Goal: Communication & Community: Participate in discussion

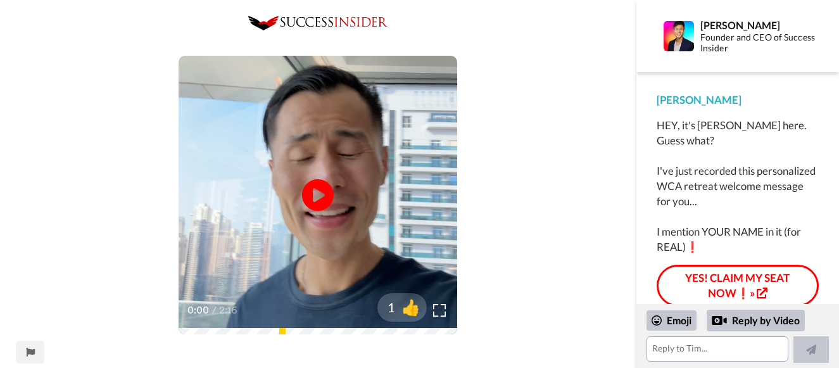
click at [313, 196] on icon "Play/Pause" at bounding box center [318, 194] width 32 height 57
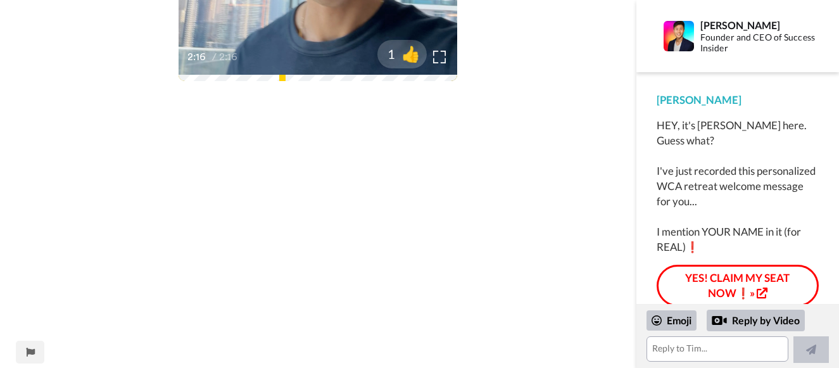
scroll to position [48, 0]
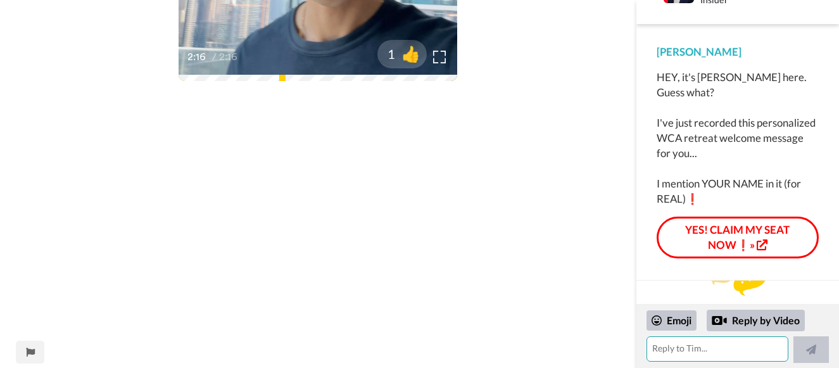
click at [701, 350] on textarea at bounding box center [717, 348] width 142 height 25
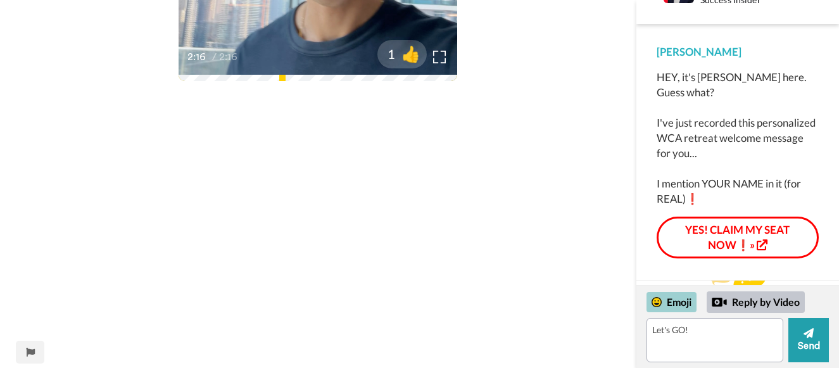
click at [683, 299] on div "Emoji" at bounding box center [671, 302] width 50 height 20
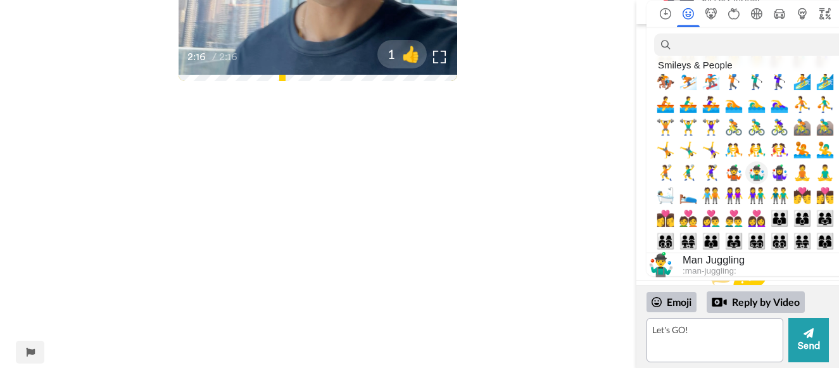
scroll to position [886, 0]
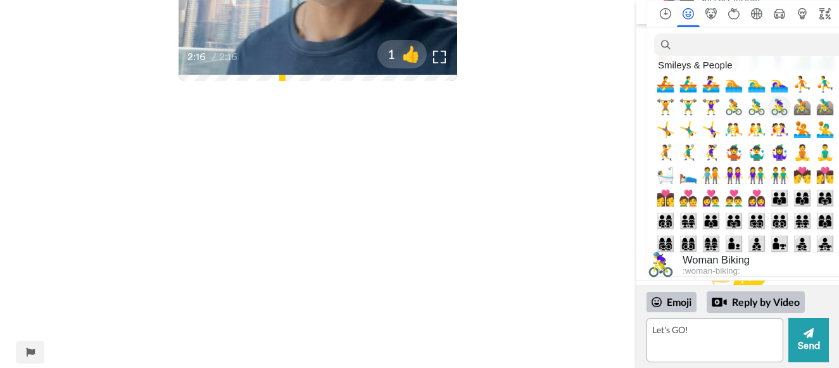
click at [778, 109] on span "🚴‍♀️" at bounding box center [779, 107] width 19 height 18
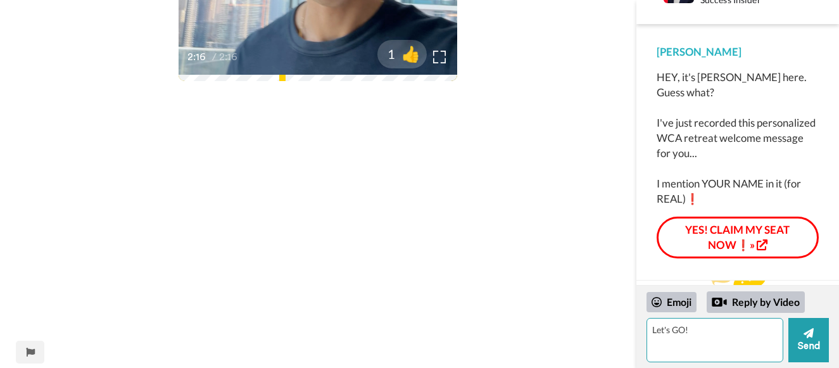
click at [654, 332] on textarea "Let's GO! 🚴‍♀️" at bounding box center [714, 340] width 137 height 44
click at [717, 349] on textarea "This step has very much taken me out of my confort zone but Let's GO! 🚴‍♀️" at bounding box center [714, 340] width 137 height 44
click at [717, 346] on textarea "This step has very much taken me out of my confort zone but Let's GO! 🚴‍♀️" at bounding box center [714, 340] width 137 height 44
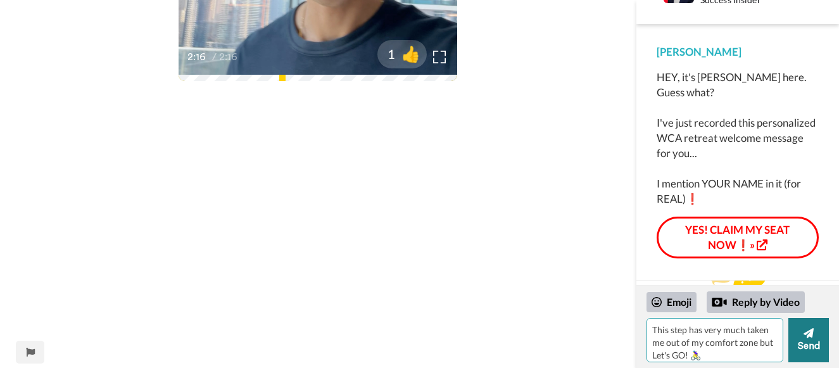
type textarea "This step has very much taken me out of my comfort zone but Let's GO! 🚴‍♀️"
click at [803, 342] on button "Send" at bounding box center [808, 340] width 41 height 44
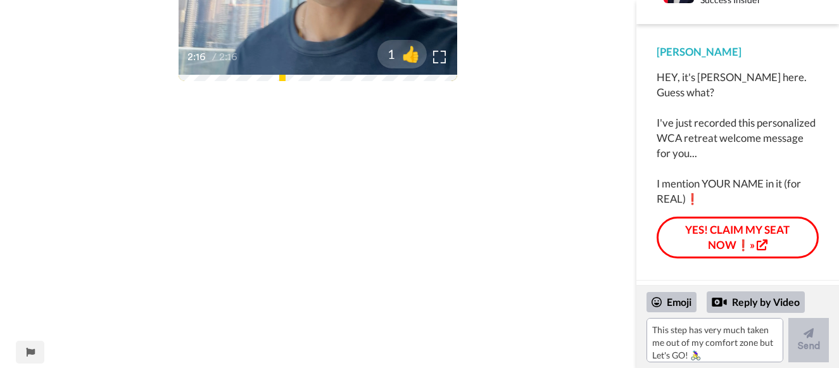
scroll to position [106, 0]
